Goal: Task Accomplishment & Management: Manage account settings

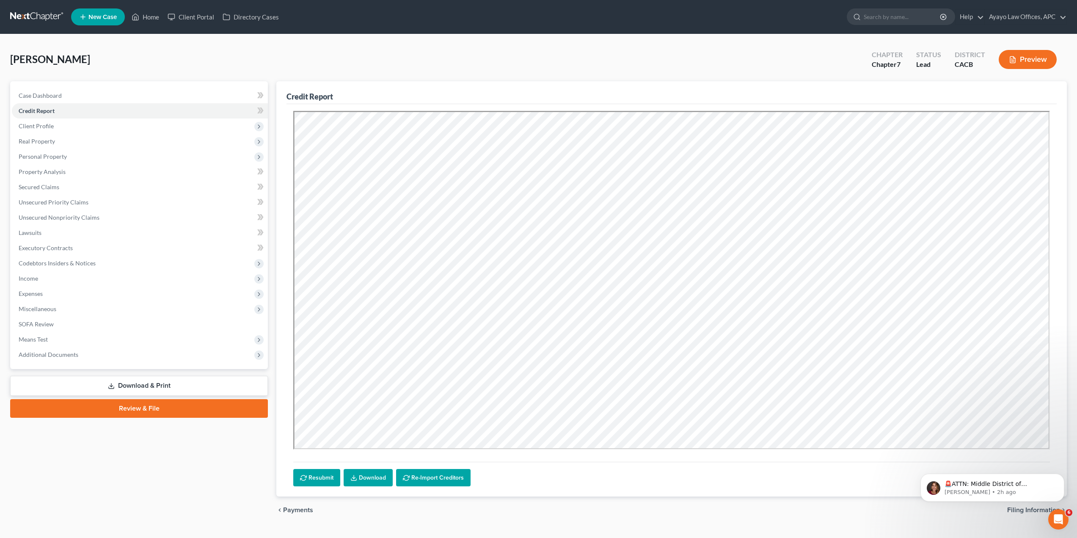
click at [35, 8] on nav "Home New Case Client Portal Directory Cases Ayayo Law Offices, APC [PERSON_NAME…" at bounding box center [538, 17] width 1077 height 34
click at [30, 16] on link at bounding box center [37, 16] width 54 height 15
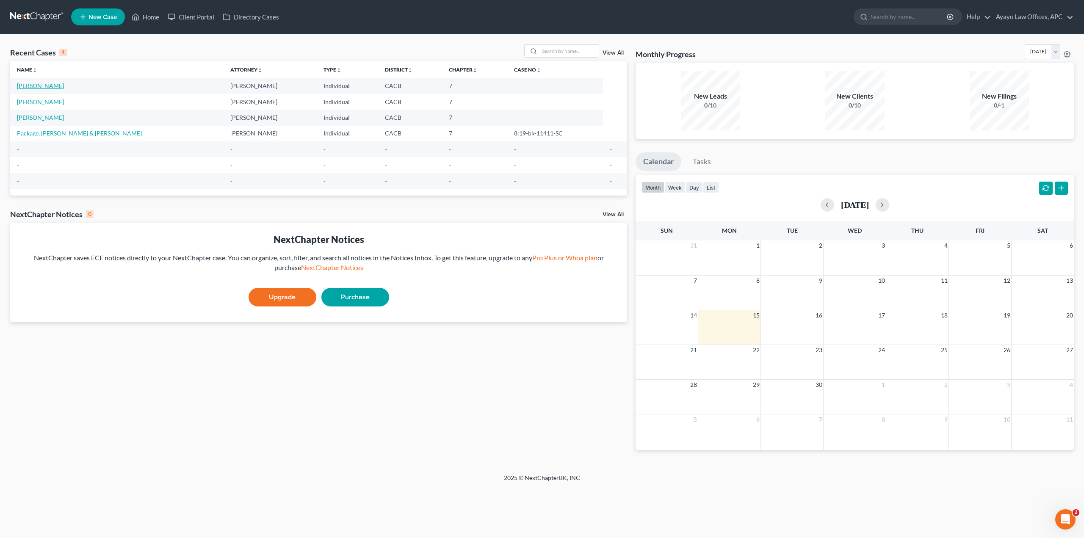
click at [59, 87] on link "[PERSON_NAME]" at bounding box center [40, 85] width 47 height 7
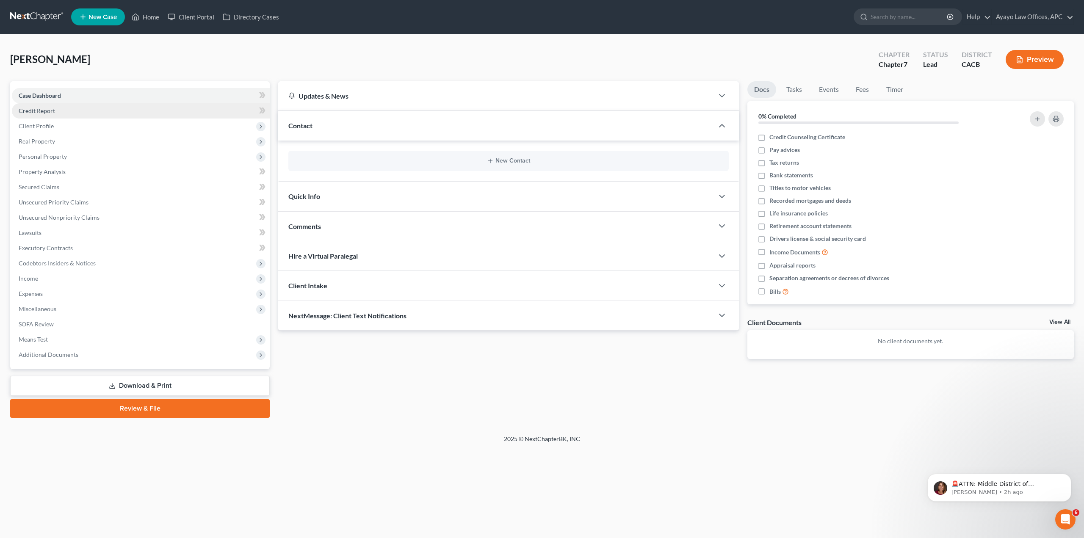
click at [78, 110] on link "Credit Report" at bounding box center [141, 110] width 258 height 15
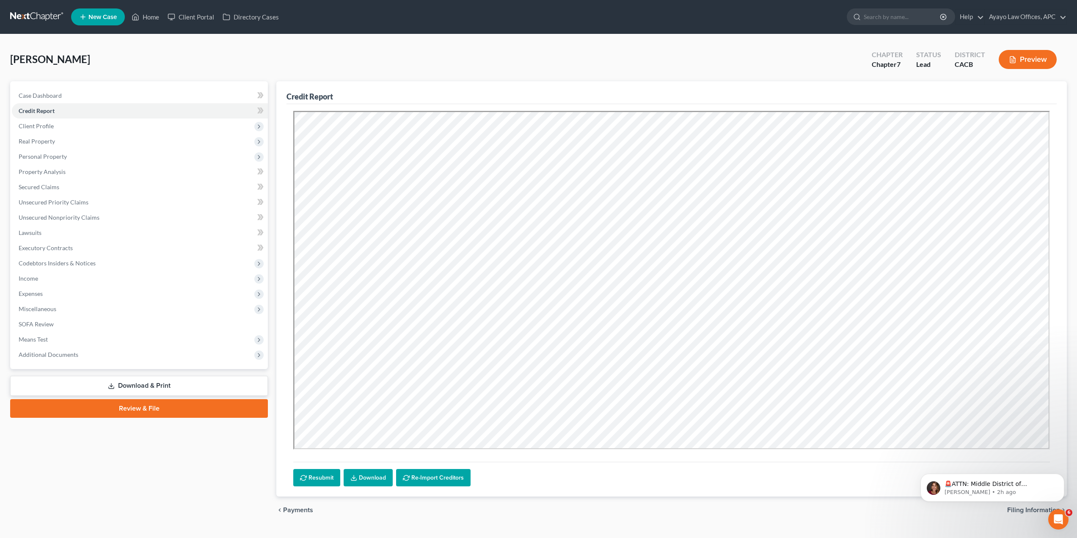
click at [300, 507] on span "Payments" at bounding box center [298, 510] width 30 height 7
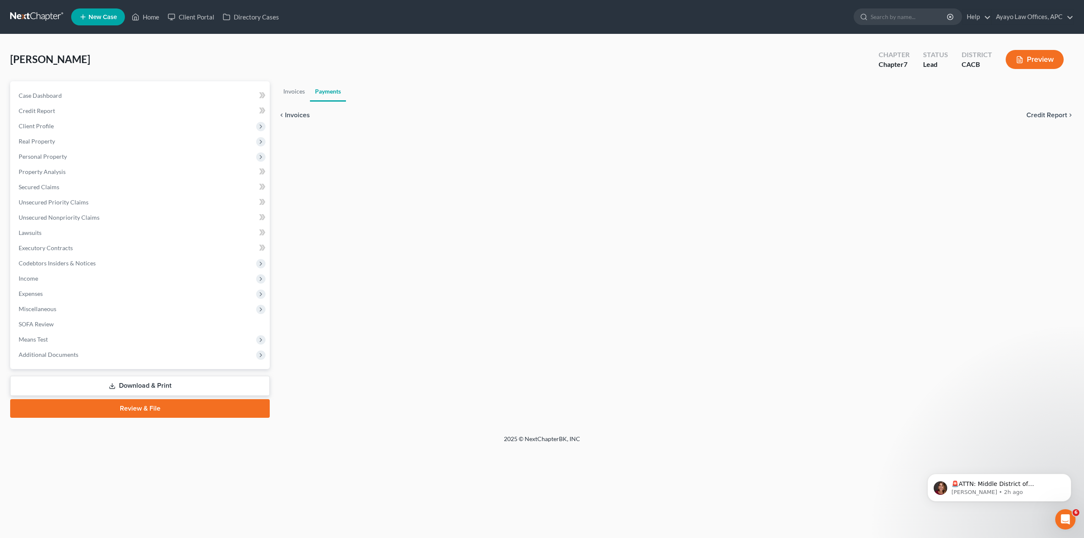
click at [294, 115] on span "Invoices" at bounding box center [297, 115] width 25 height 7
click at [301, 112] on span "Case Dashboard" at bounding box center [310, 115] width 51 height 7
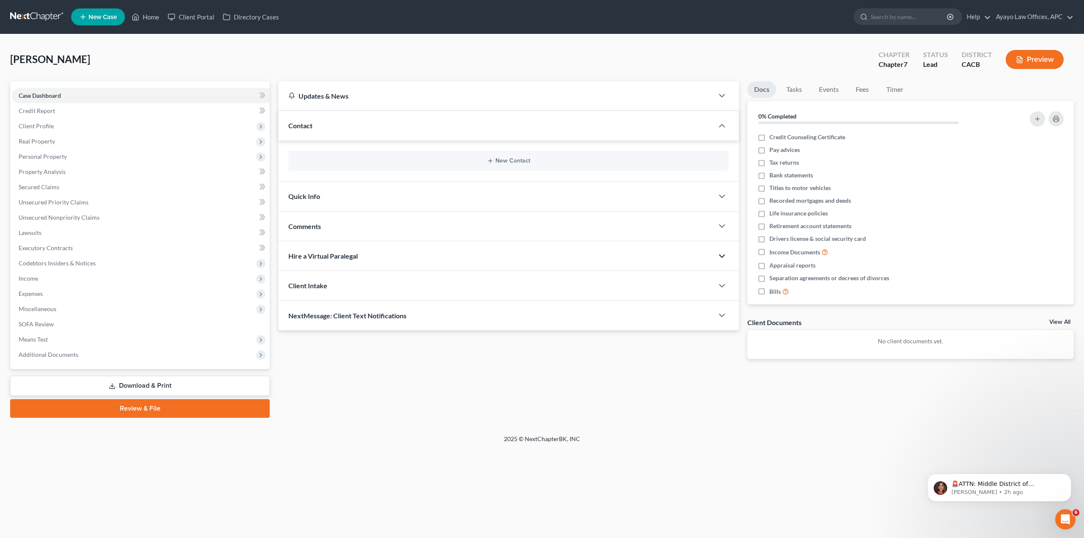
click at [723, 257] on polyline "button" at bounding box center [721, 256] width 5 height 3
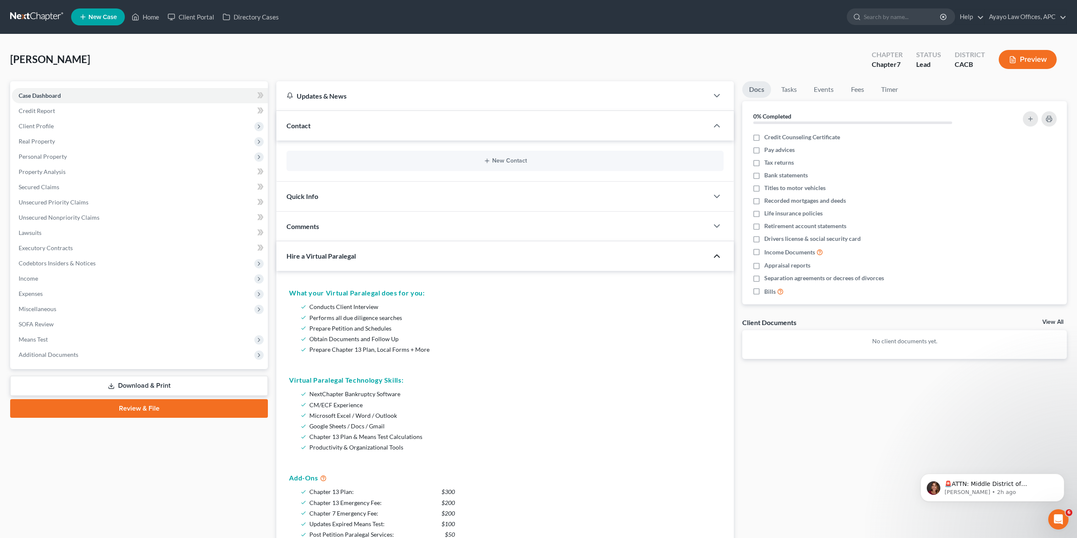
click at [719, 258] on icon "button" at bounding box center [717, 256] width 10 height 10
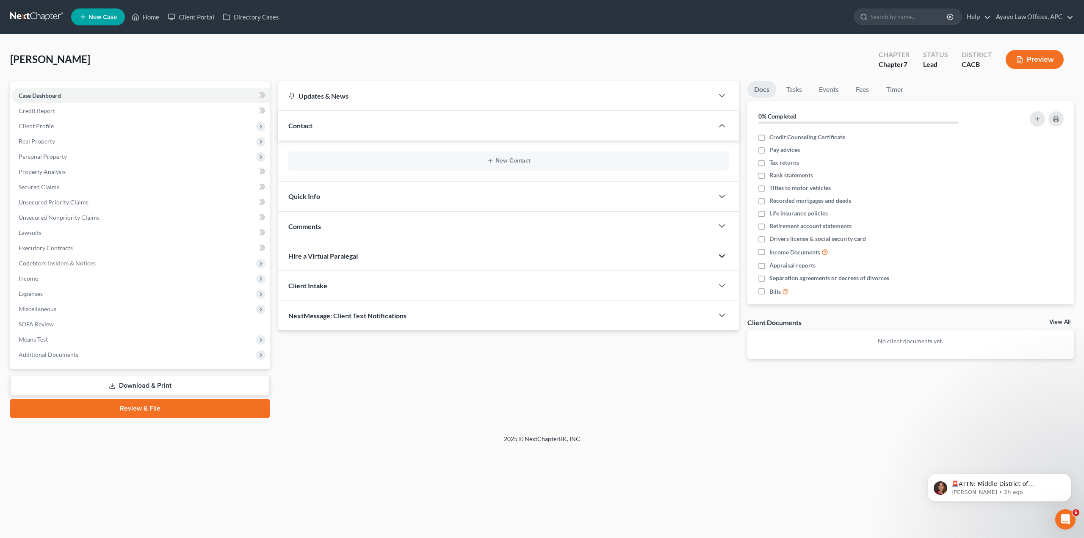
click at [836, 422] on div "Petition Navigation Case Dashboard Payments Invoices Payments Payments Credit R…" at bounding box center [541, 252] width 1063 height 343
click at [71, 113] on link "Credit Report" at bounding box center [141, 110] width 258 height 15
